Goal: Communication & Community: Ask a question

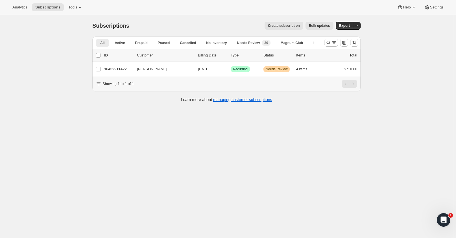
click at [121, 69] on p "16452911422" at bounding box center [118, 69] width 28 height 6
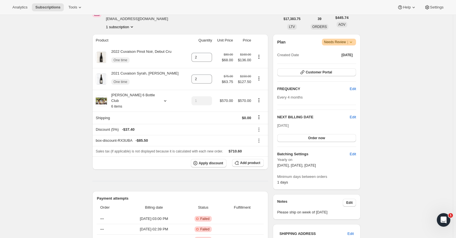
scroll to position [85, 0]
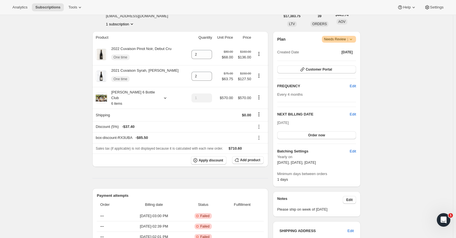
click at [407, 6] on span "Help" at bounding box center [407, 7] width 8 height 5
click at [403, 40] on span "Contact us" at bounding box center [406, 38] width 18 height 4
click at [443, 218] on icon "Open Intercom Messenger" at bounding box center [443, 220] width 9 height 9
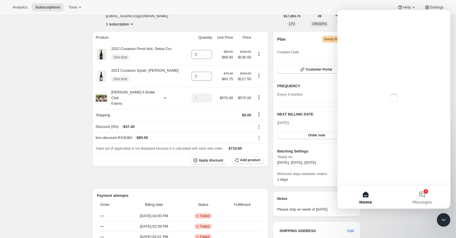
scroll to position [0, 0]
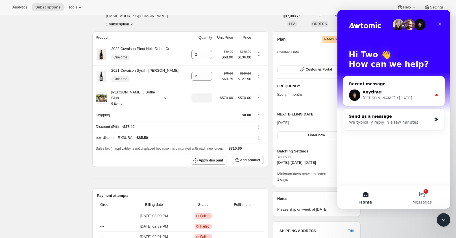
click at [386, 121] on div "We typically reply in a few minutes" at bounding box center [390, 122] width 83 height 6
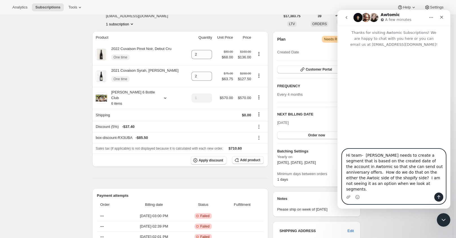
type textarea "Hi team- Lindsay needs to create a segment that is based on the created date of…"
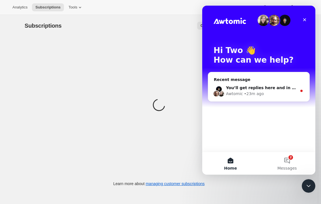
click at [285, 160] on button "2 Messages" at bounding box center [286, 163] width 56 height 23
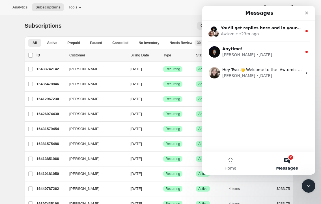
click at [248, 51] on div "Anytime!" at bounding box center [262, 49] width 80 height 6
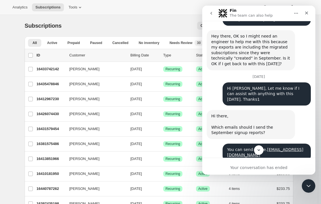
scroll to position [595, 0]
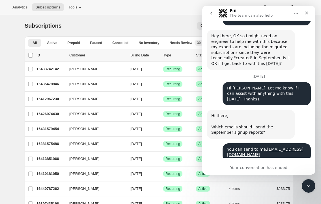
click at [304, 188] on div "Close Intercom Messenger" at bounding box center [308, 186] width 14 height 14
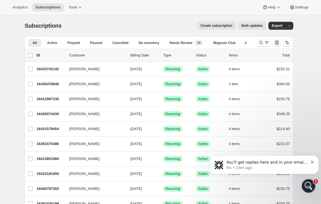
scroll to position [0, 0]
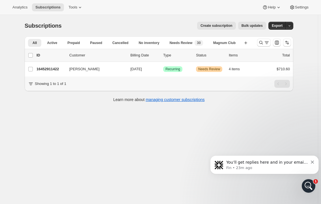
click at [305, 184] on div "Open Intercom Messenger" at bounding box center [308, 186] width 19 height 19
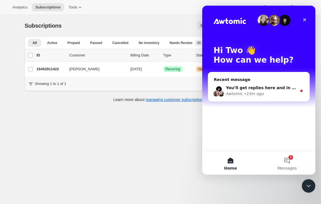
click at [259, 91] on div "You’ll get replies here and in your email: ✉️ [EMAIL_ADDRESS][DOMAIN_NAME] Our …" at bounding box center [261, 88] width 71 height 6
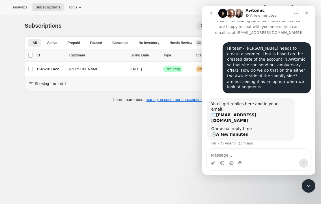
scroll to position [10, 0]
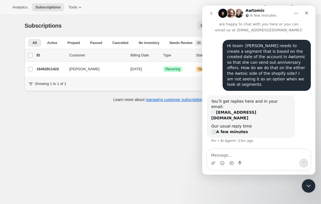
click at [305, 12] on icon "Close" at bounding box center [306, 13] width 5 height 5
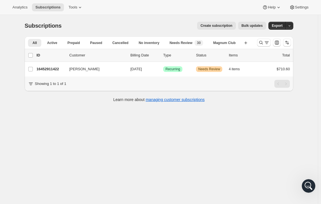
scroll to position [8, 0]
